Goal: Information Seeking & Learning: Learn about a topic

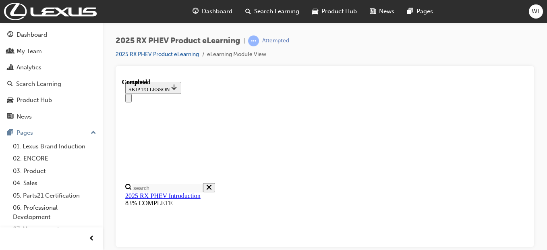
scroll to position [185, 0]
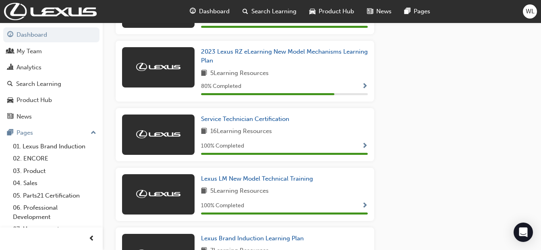
scroll to position [483, 0]
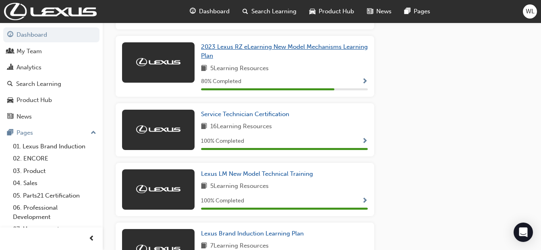
click at [330, 60] on link "2023 Lexus RZ eLearning New Model Mechanisms Learning Plan" at bounding box center [284, 51] width 167 height 18
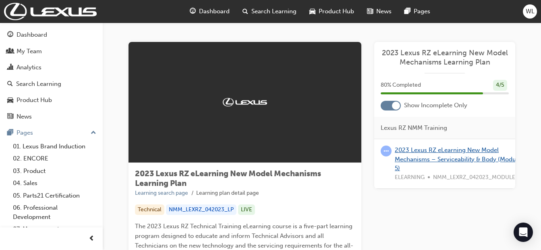
click at [483, 158] on link "2023 Lexus RZ eLearning New Model Mechanisms – Serviceability & Body (Module 5)" at bounding box center [457, 158] width 126 height 25
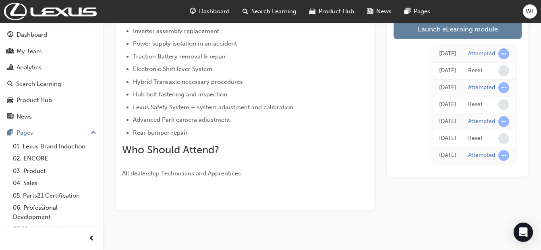
scroll to position [301, 0]
